Goal: Book appointment/travel/reservation

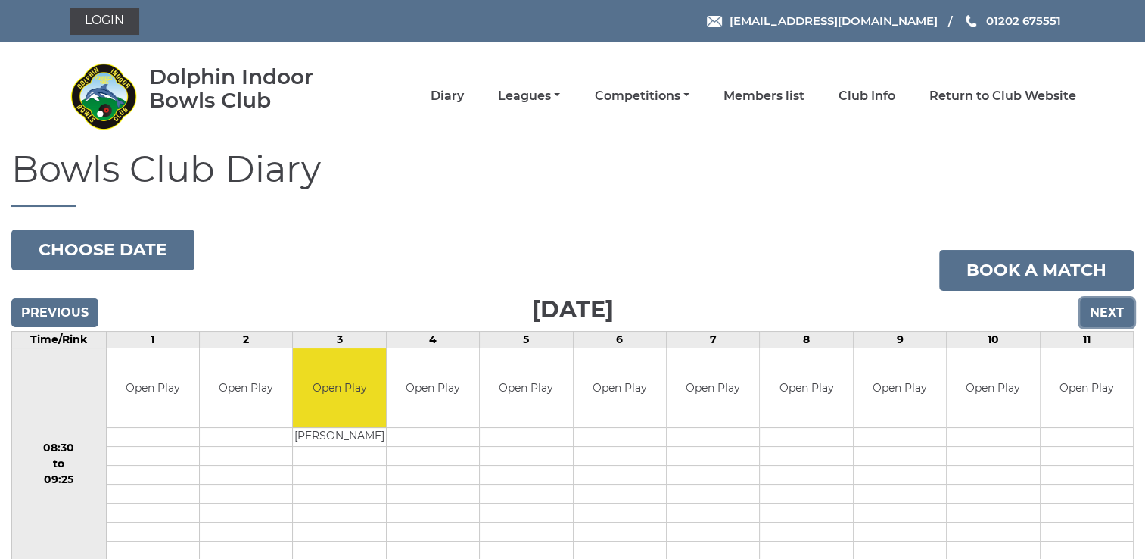
click at [1110, 307] on input "Next" at bounding box center [1107, 312] width 54 height 29
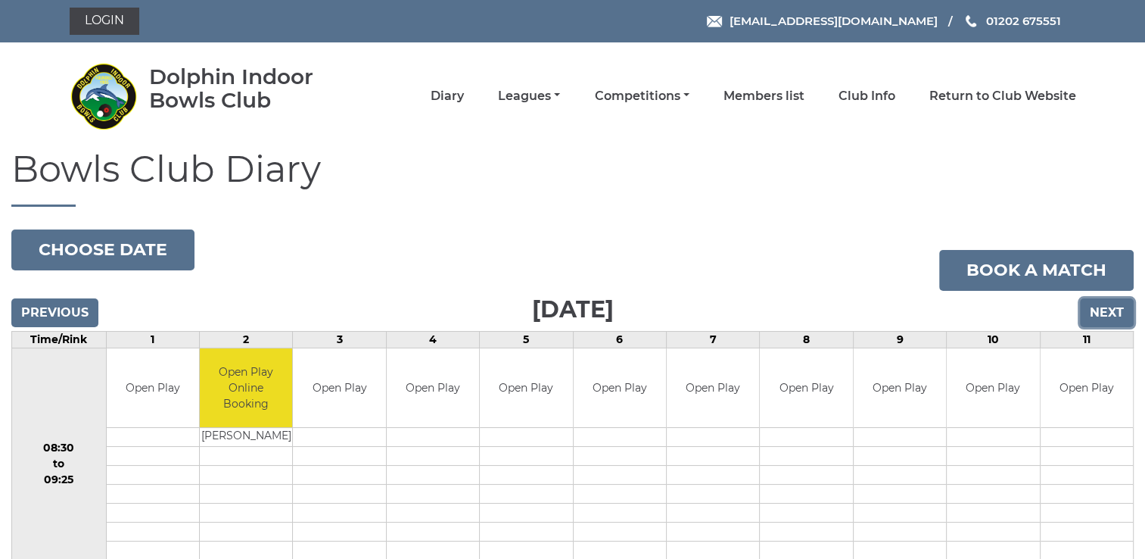
click at [1109, 310] on input "Next" at bounding box center [1107, 312] width 54 height 29
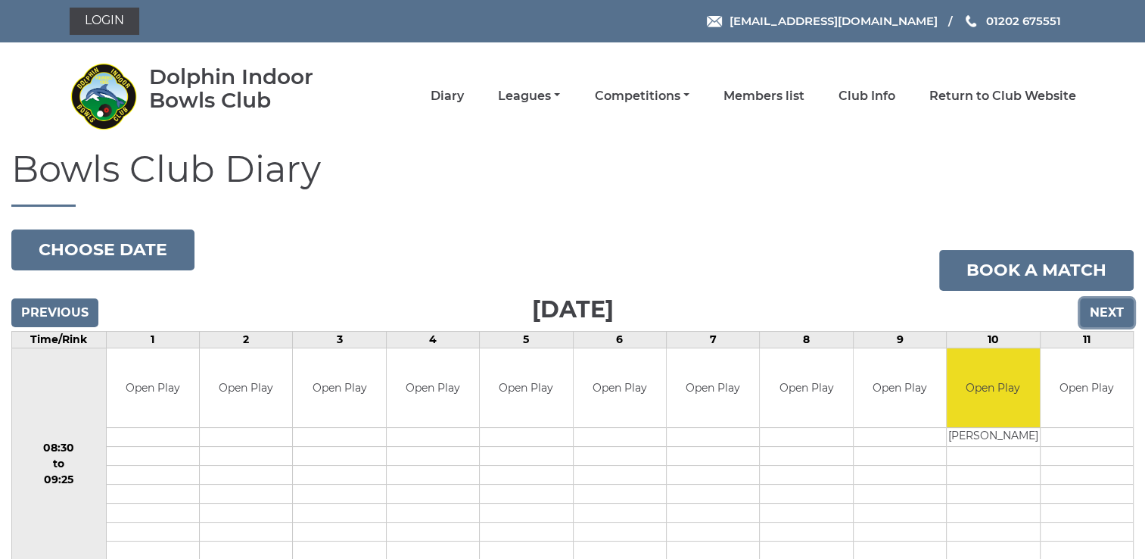
click at [1109, 310] on input "Next" at bounding box center [1107, 312] width 54 height 29
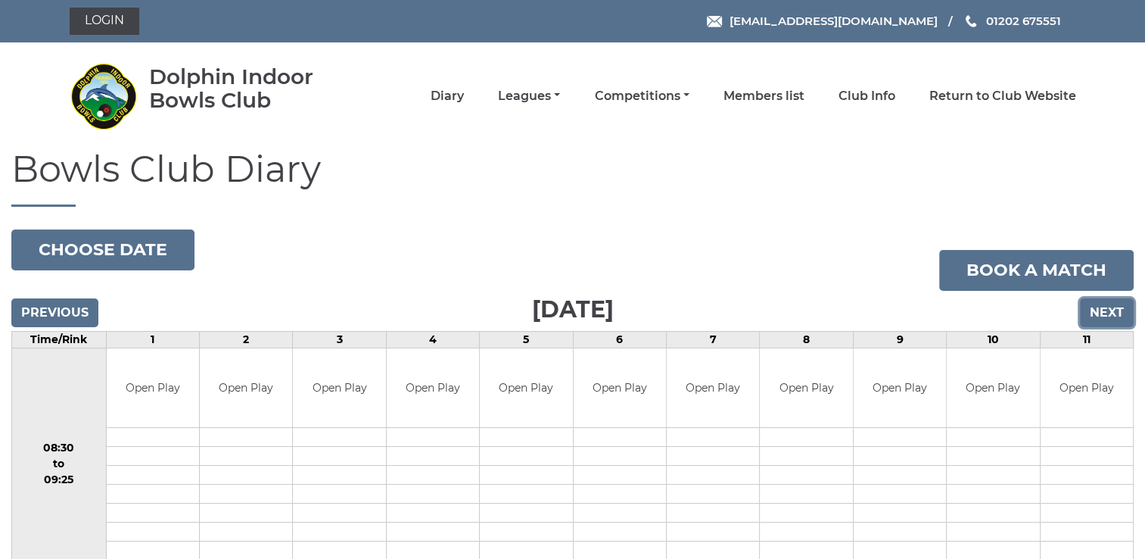
click at [1109, 310] on input "Next" at bounding box center [1107, 312] width 54 height 29
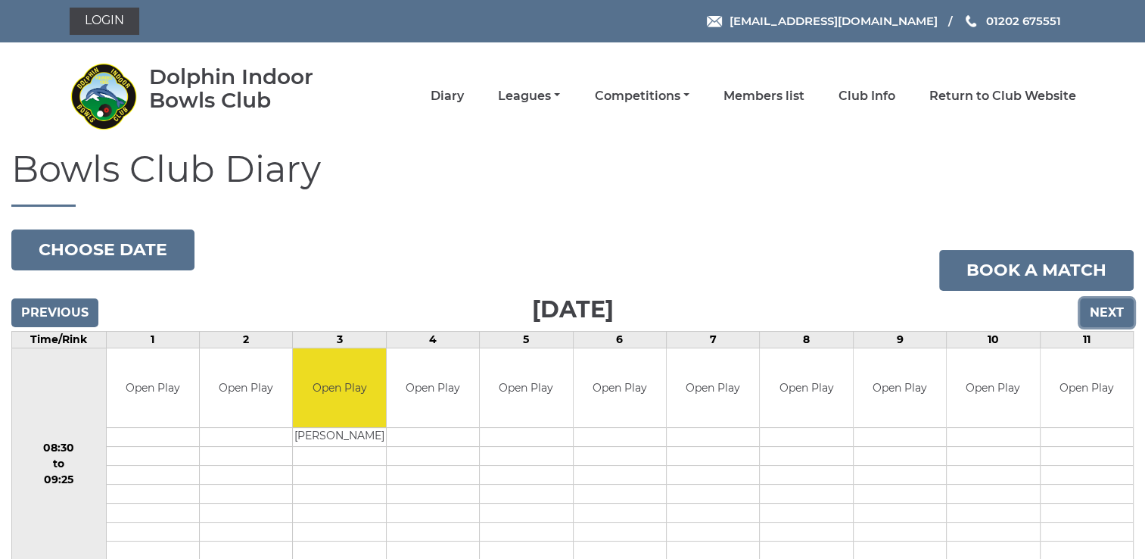
click at [1109, 310] on input "Next" at bounding box center [1107, 312] width 54 height 29
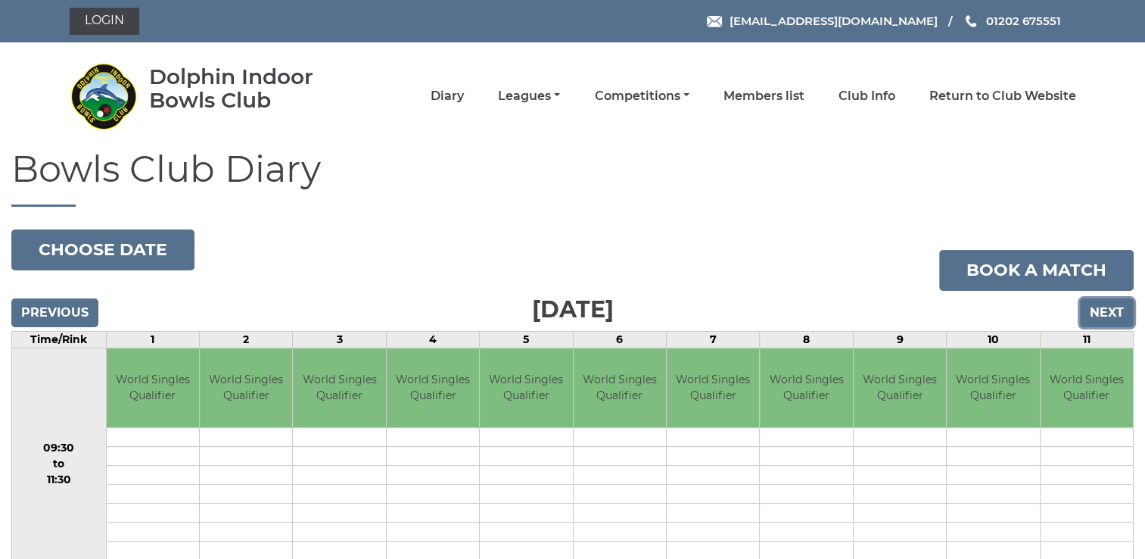
click at [1109, 310] on input "Next" at bounding box center [1107, 312] width 54 height 29
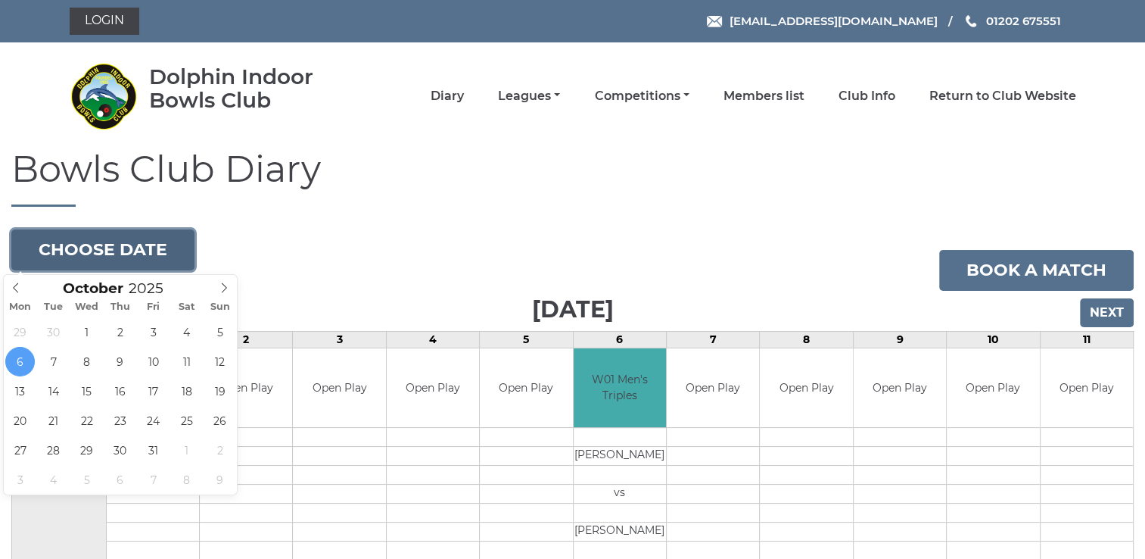
click at [102, 242] on button "Choose date" at bounding box center [102, 249] width 183 height 41
type input "[DATE]"
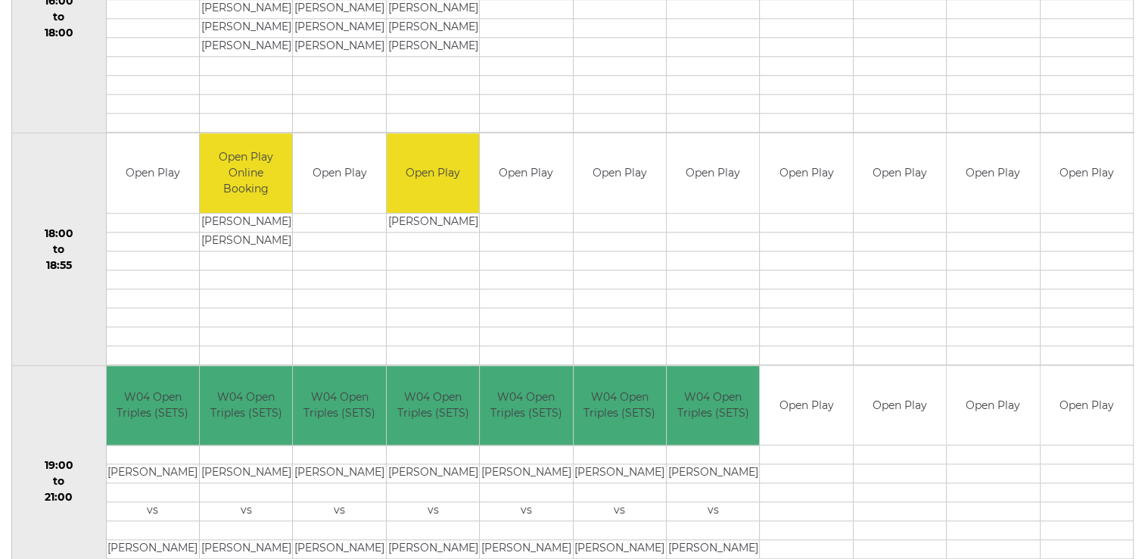
scroll to position [1450, 0]
